Goal: Subscribe to service/newsletter

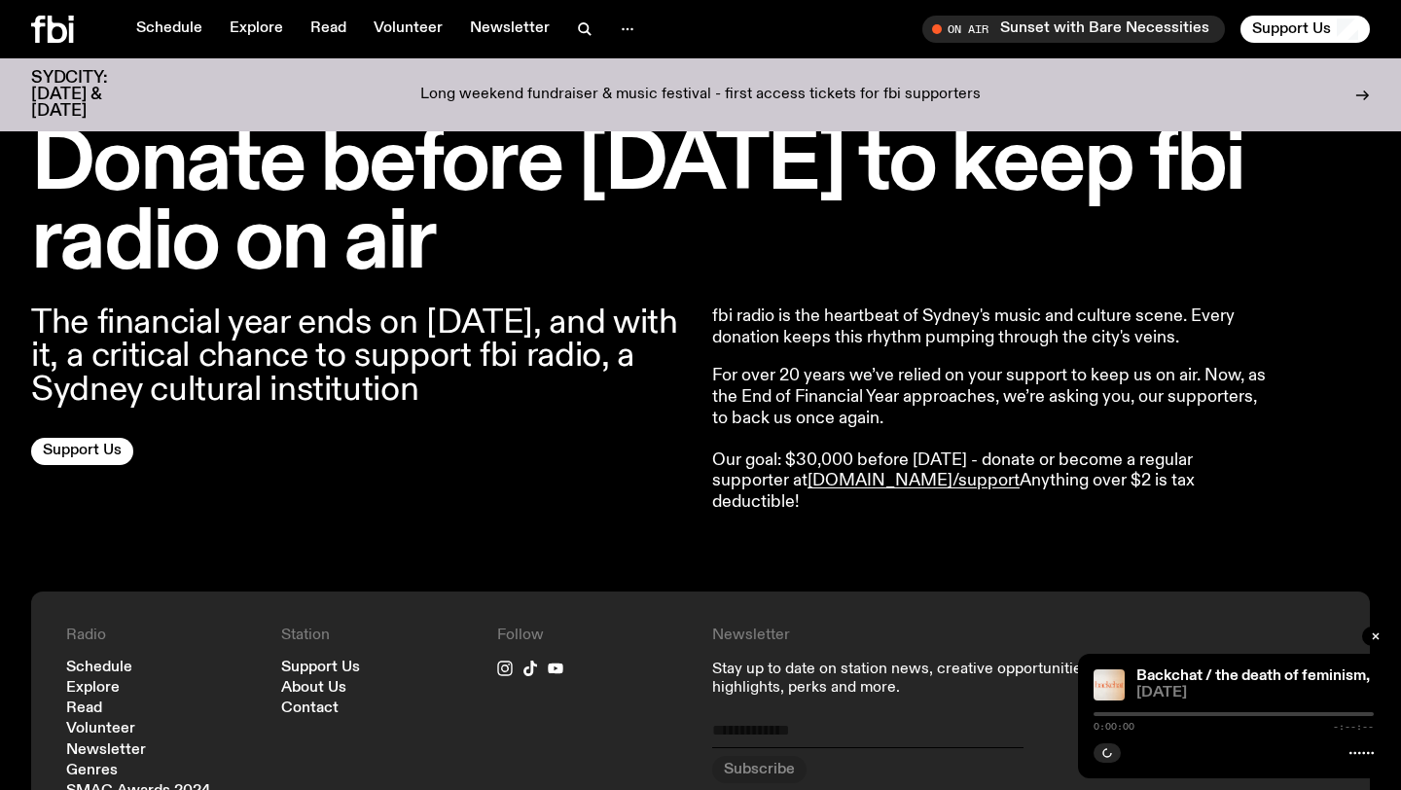
scroll to position [602, 0]
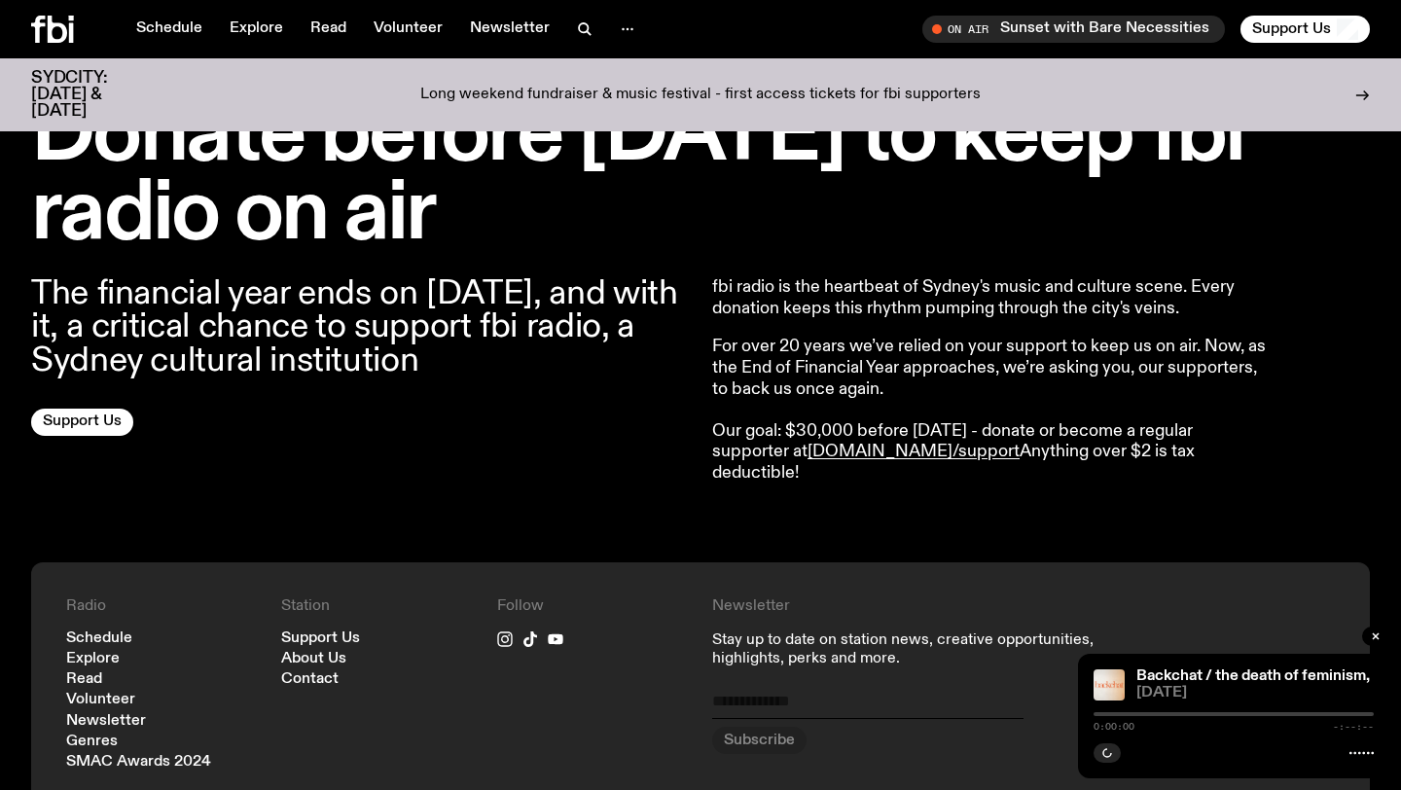
click at [712, 315] on p "fbi radio is the heartbeat of Sydney's music and culture scene. Every donation …" at bounding box center [992, 298] width 561 height 42
click at [741, 282] on p "fbi radio is the heartbeat of Sydney's music and culture scene. Every donation …" at bounding box center [992, 298] width 561 height 42
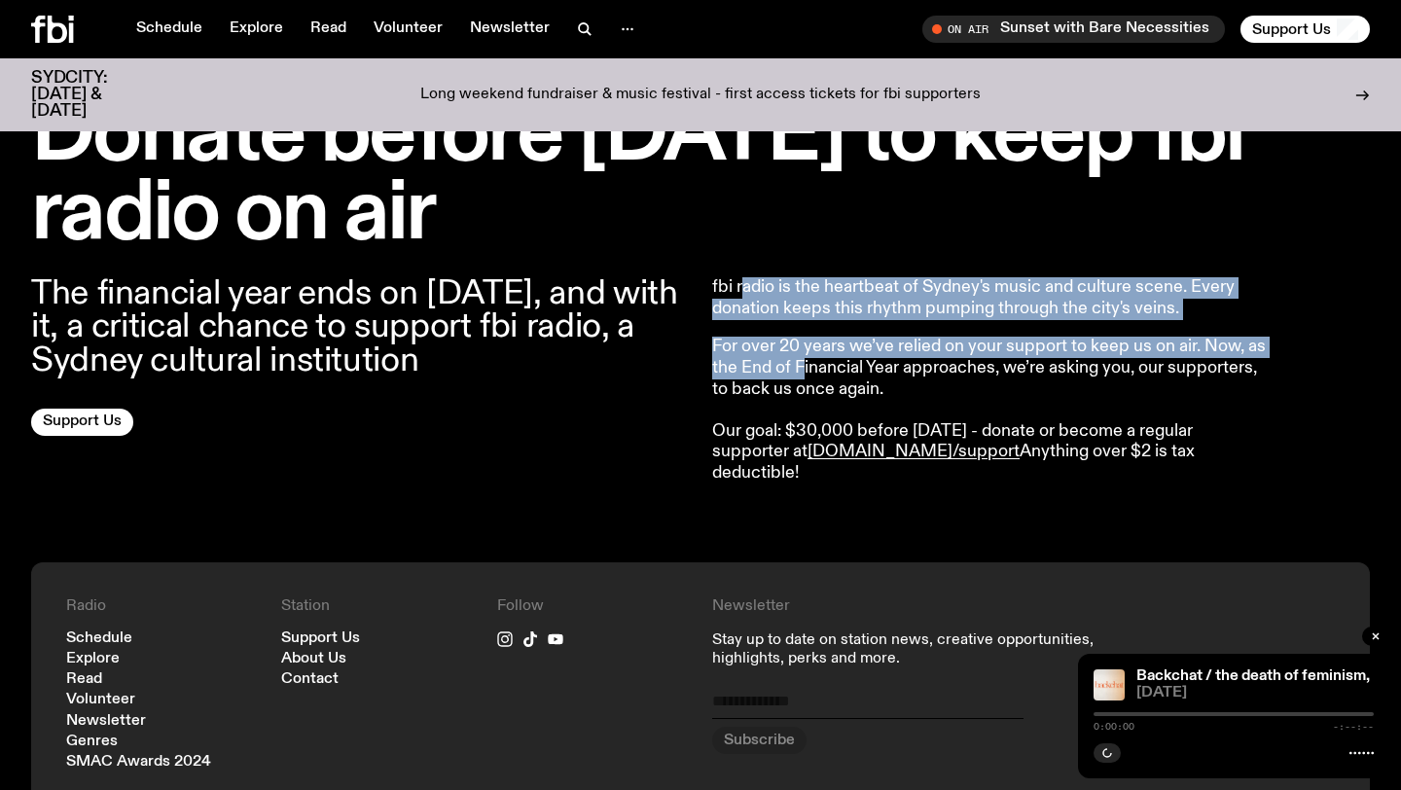
drag, startPoint x: 743, startPoint y: 287, endPoint x: 798, endPoint y: 370, distance: 99.6
click at [800, 371] on article "fbi radio is the heartbeat of Sydney's music and culture scene. Every donation …" at bounding box center [992, 380] width 561 height 206
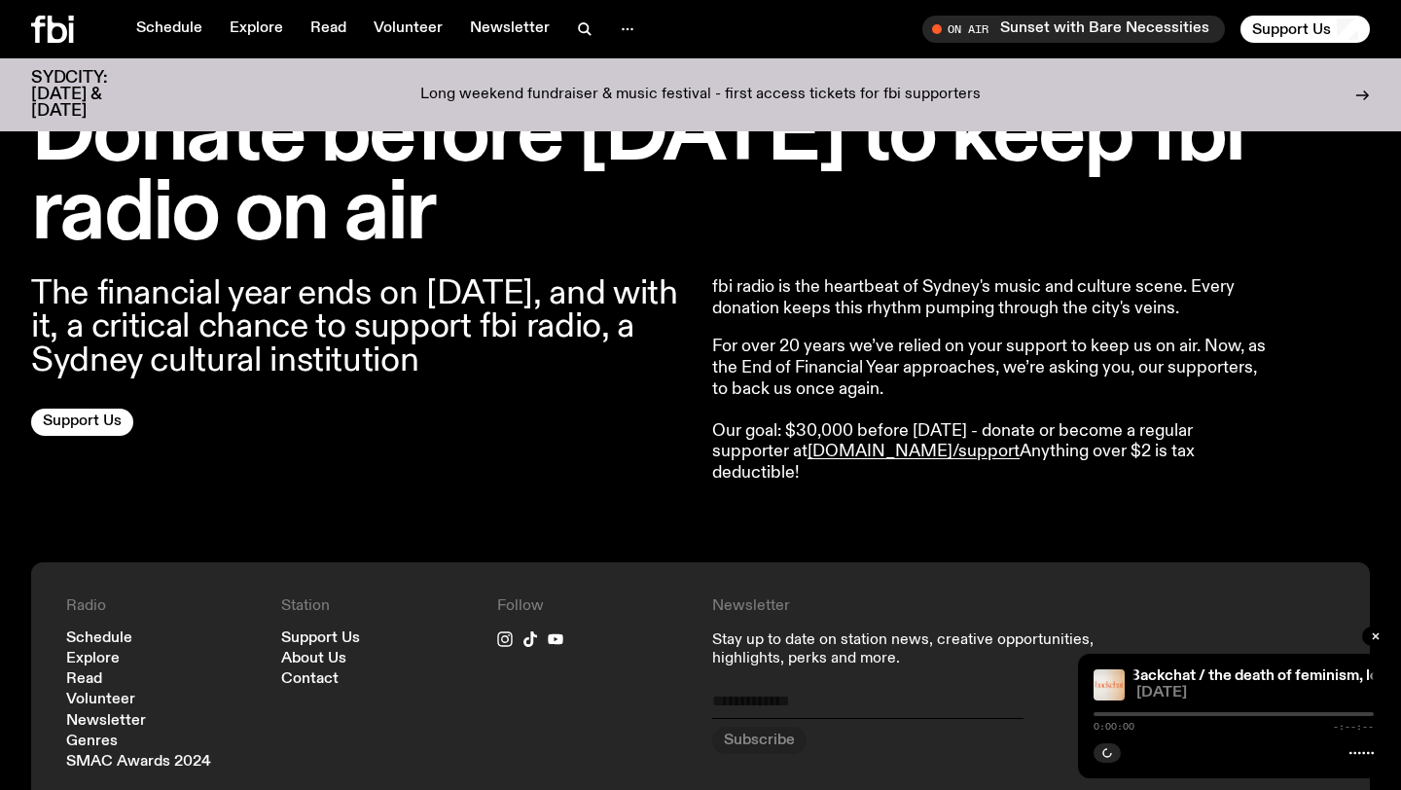
click at [800, 386] on p "For over 20 years we’ve relied on your support to keep us on air. Now, as the E…" at bounding box center [992, 410] width 561 height 147
click at [468, 38] on link "Newsletter" at bounding box center [509, 29] width 103 height 27
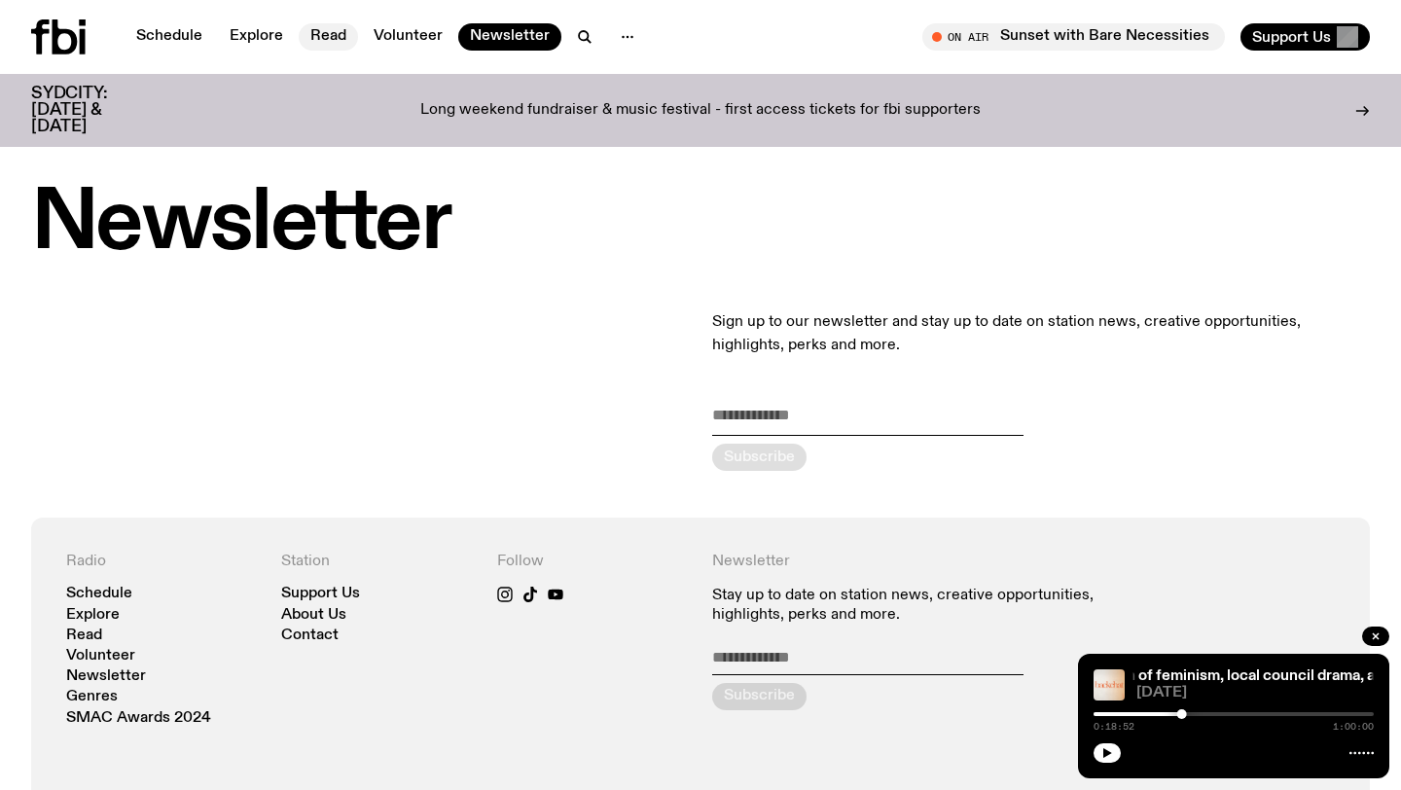
click at [335, 35] on link "Read" at bounding box center [328, 36] width 59 height 27
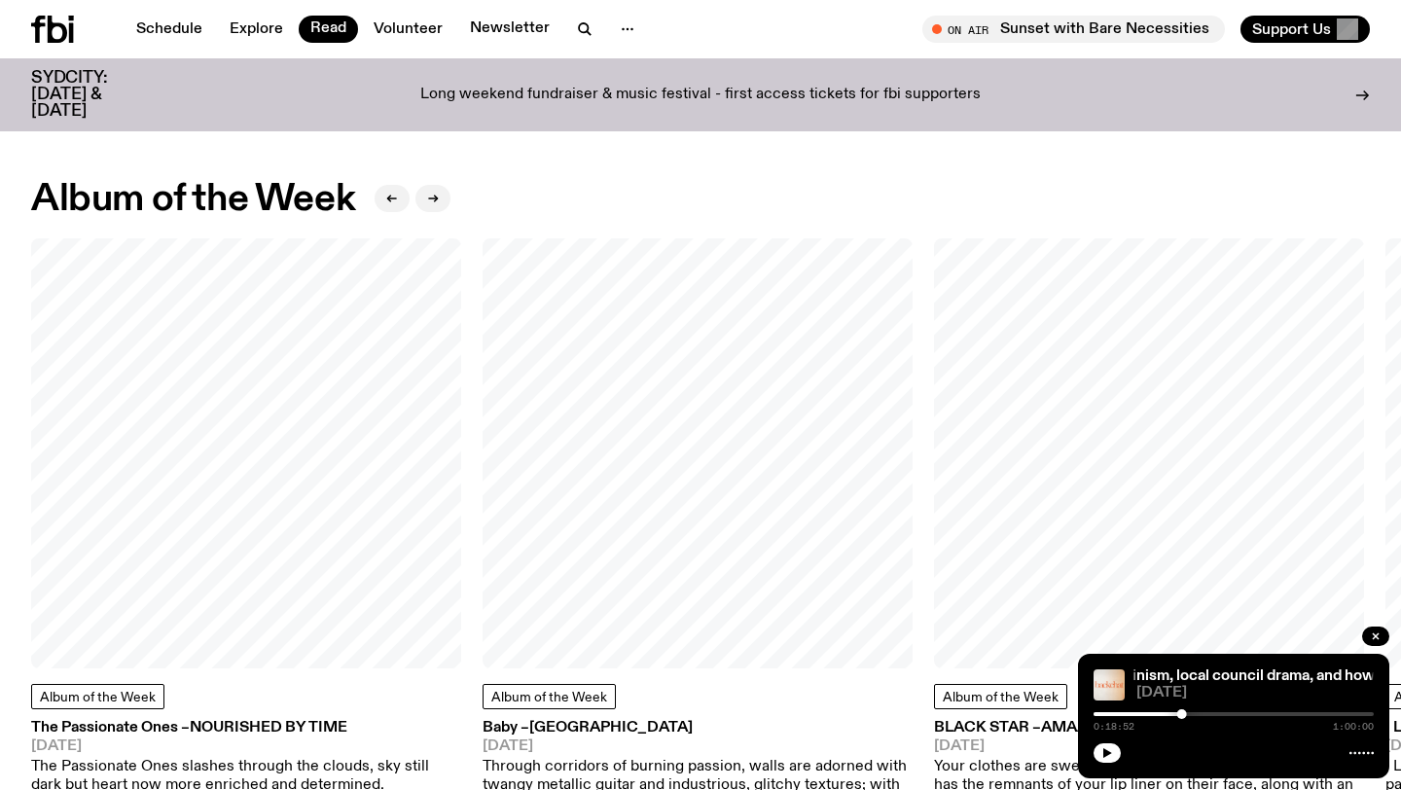
scroll to position [841, 0]
